Goal: Navigation & Orientation: Find specific page/section

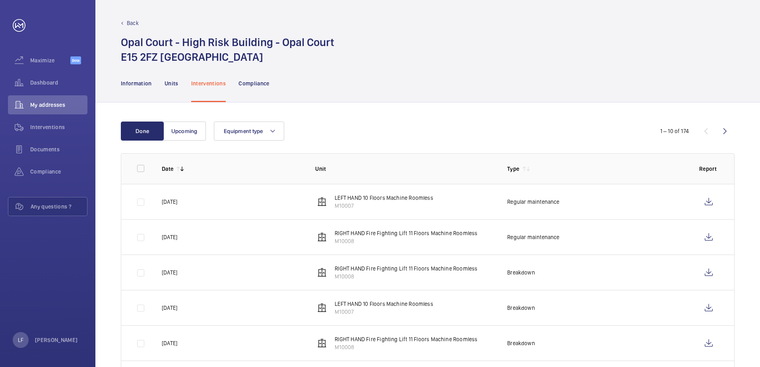
scroll to position [190, 0]
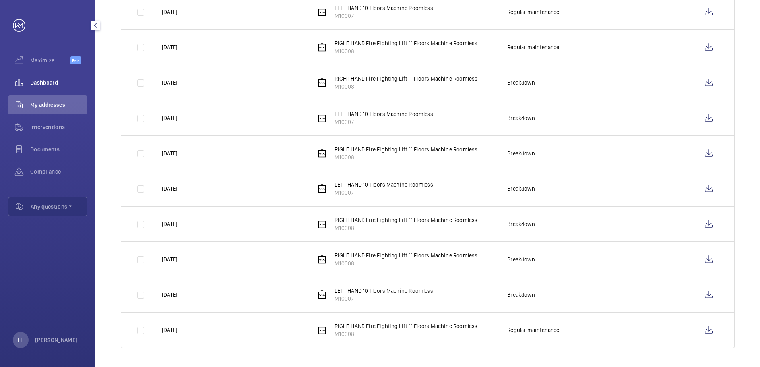
click at [46, 87] on div "Dashboard" at bounding box center [47, 82] width 79 height 19
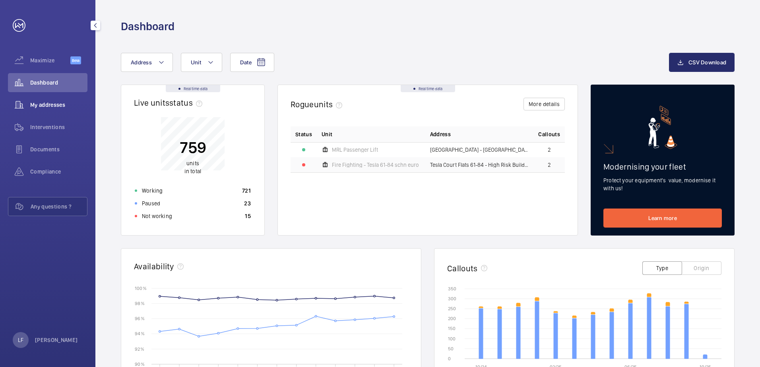
click at [60, 103] on span "My addresses" at bounding box center [58, 105] width 57 height 8
